Goal: Task Accomplishment & Management: Manage account settings

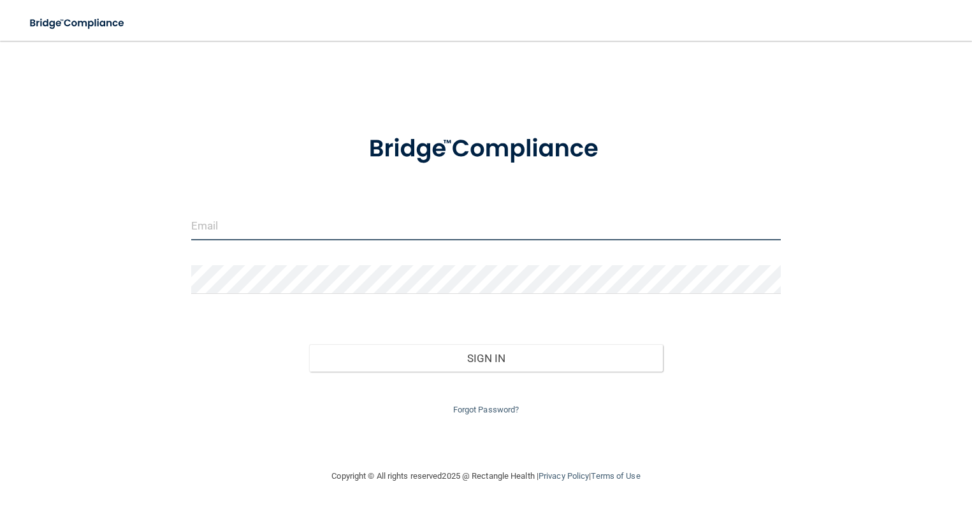
click at [284, 226] on input "email" at bounding box center [486, 226] width 590 height 29
type input "[EMAIL_ADDRESS][PERSON_NAME][DOMAIN_NAME]"
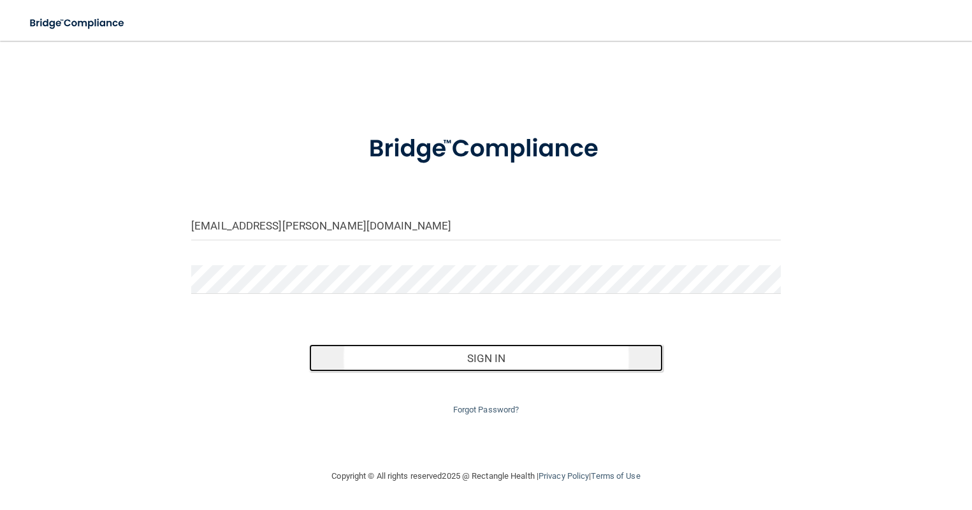
click at [452, 363] on button "Sign In" at bounding box center [486, 358] width 354 height 28
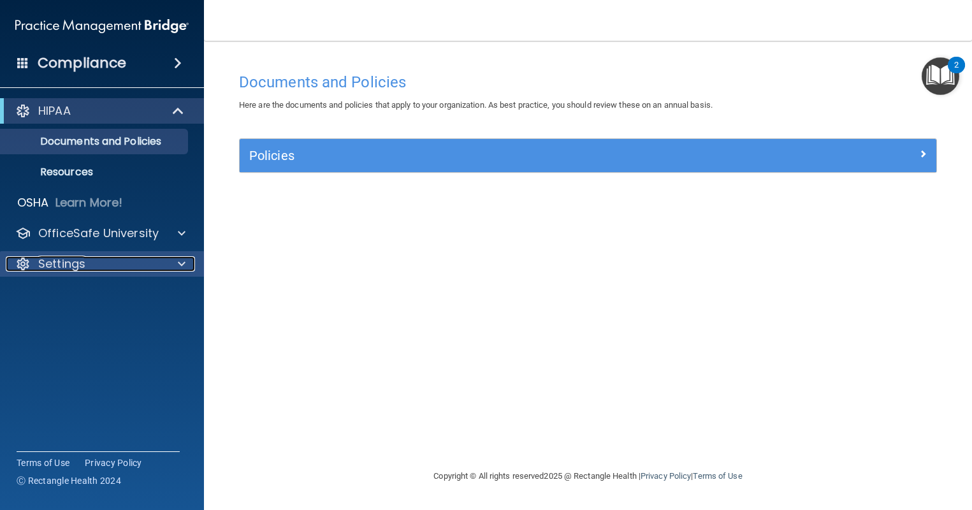
click at [99, 268] on div "Settings" at bounding box center [85, 263] width 158 height 15
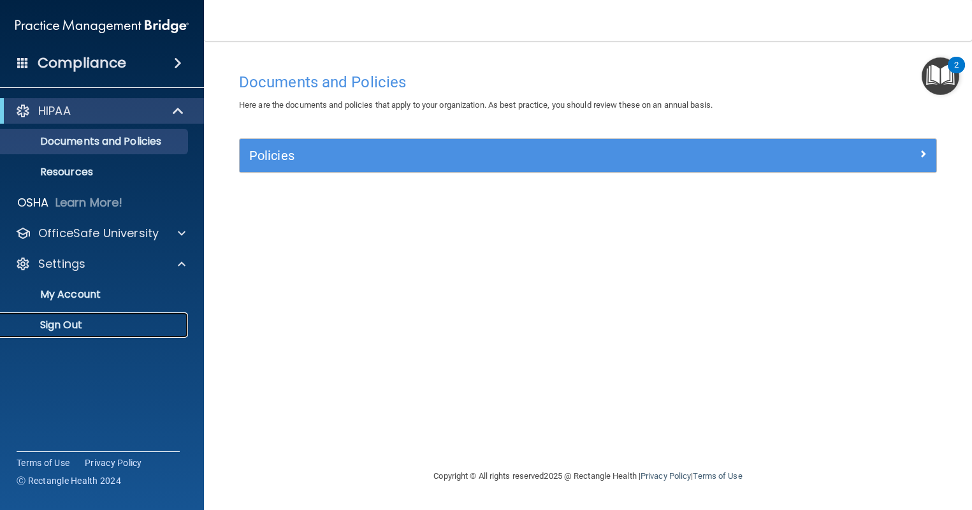
click at [76, 327] on p "Sign Out" at bounding box center [95, 325] width 174 height 13
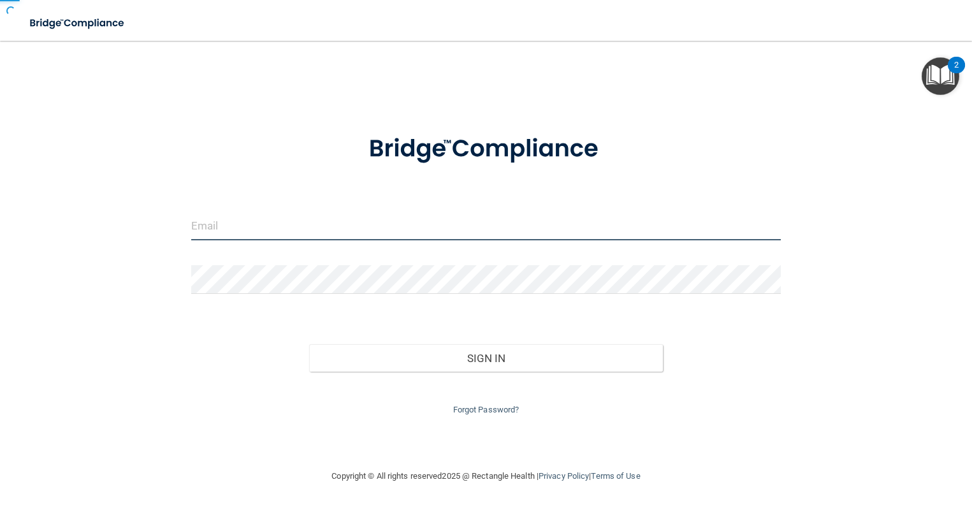
type input "[EMAIL_ADDRESS][PERSON_NAME][DOMAIN_NAME]"
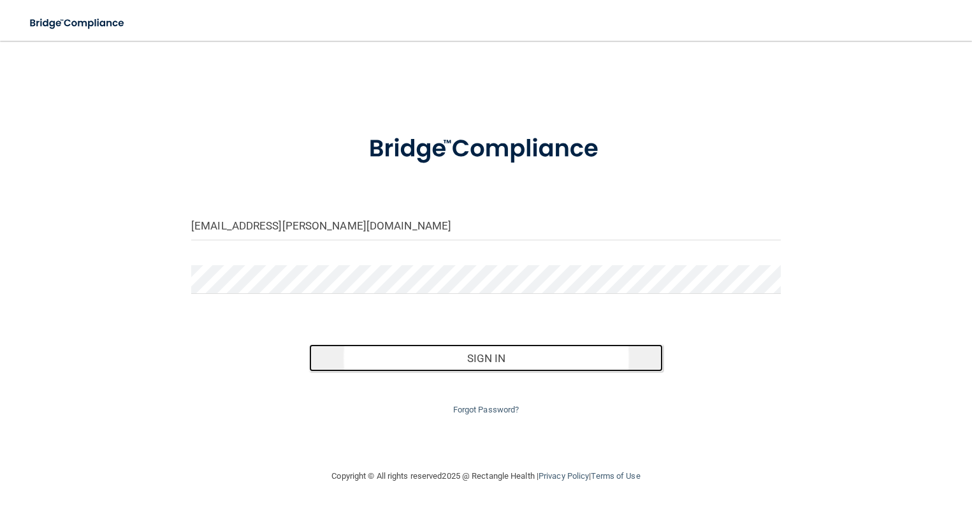
click at [463, 354] on button "Sign In" at bounding box center [486, 358] width 354 height 28
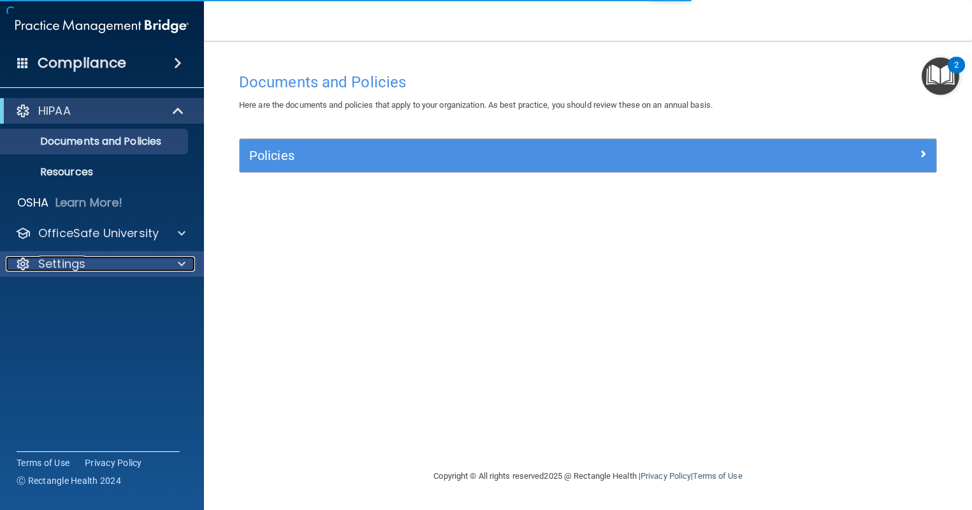
click at [75, 270] on p "Settings" at bounding box center [61, 263] width 47 height 15
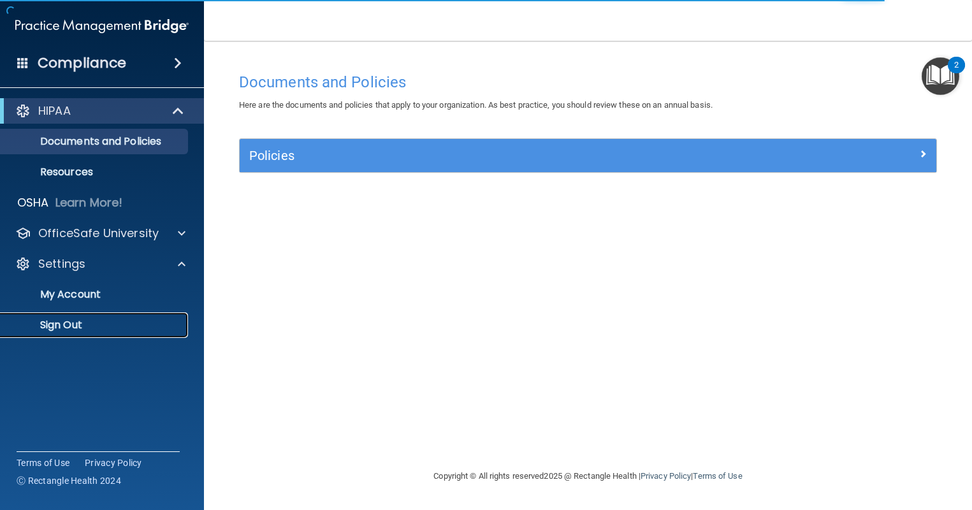
click at [67, 327] on p "Sign Out" at bounding box center [95, 325] width 174 height 13
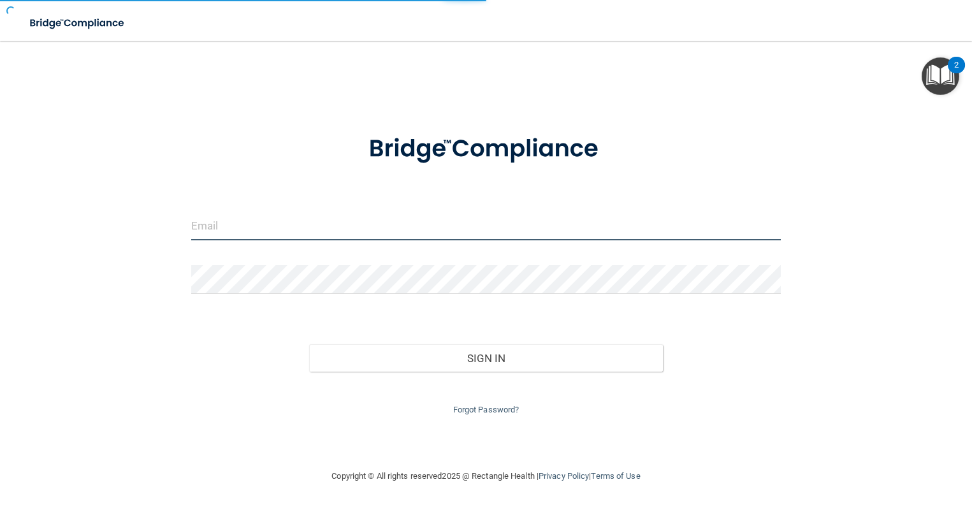
type input "[EMAIL_ADDRESS][PERSON_NAME][DOMAIN_NAME]"
